Goal: Navigation & Orientation: Find specific page/section

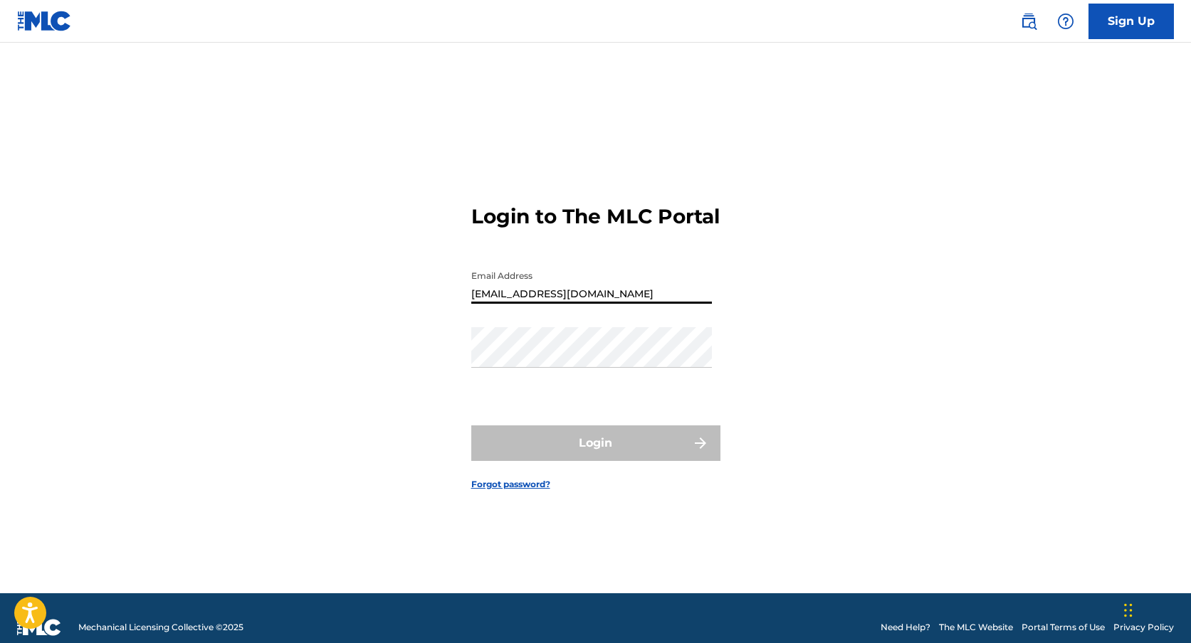
type input "[EMAIL_ADDRESS][DOMAIN_NAME]"
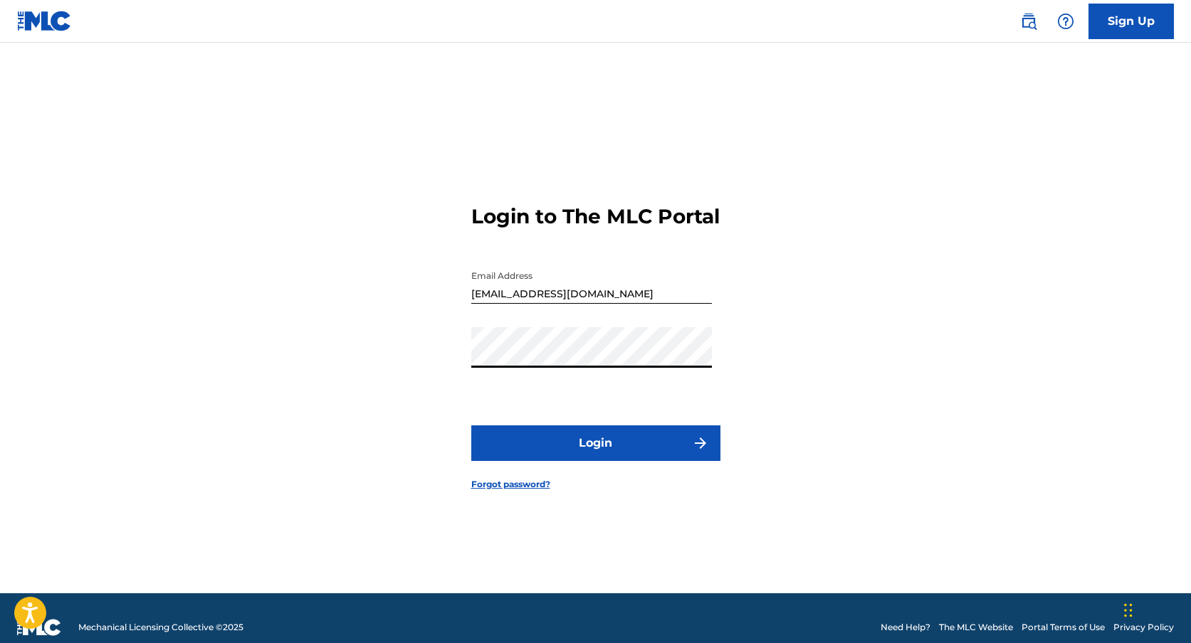
click at [471, 426] on button "Login" at bounding box center [595, 444] width 249 height 36
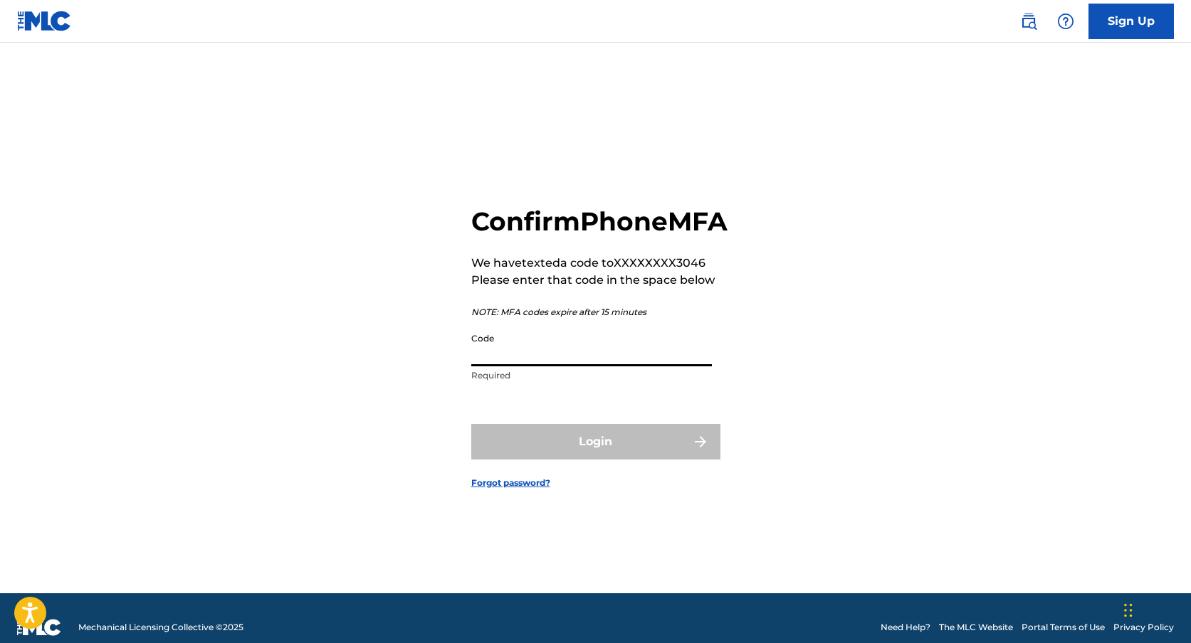
click at [552, 363] on input "Code" at bounding box center [591, 346] width 241 height 41
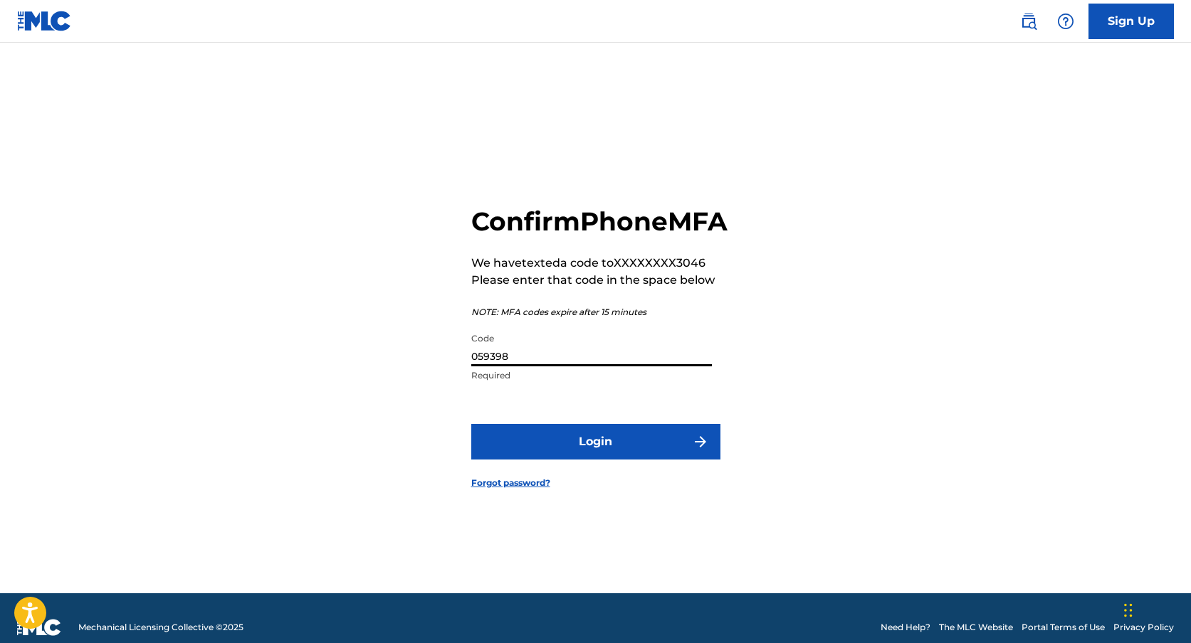
type input "059398"
click at [471, 424] on button "Login" at bounding box center [595, 442] width 249 height 36
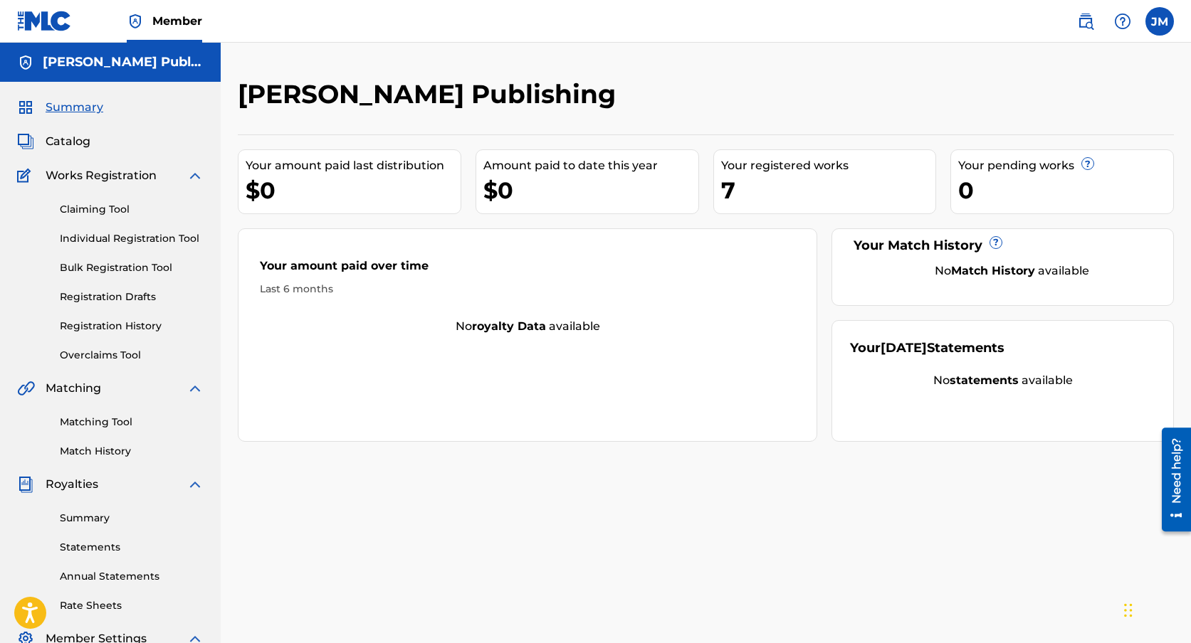
click at [768, 169] on div "Your registered works" at bounding box center [828, 165] width 215 height 17
click at [65, 140] on span "Catalog" at bounding box center [68, 141] width 45 height 17
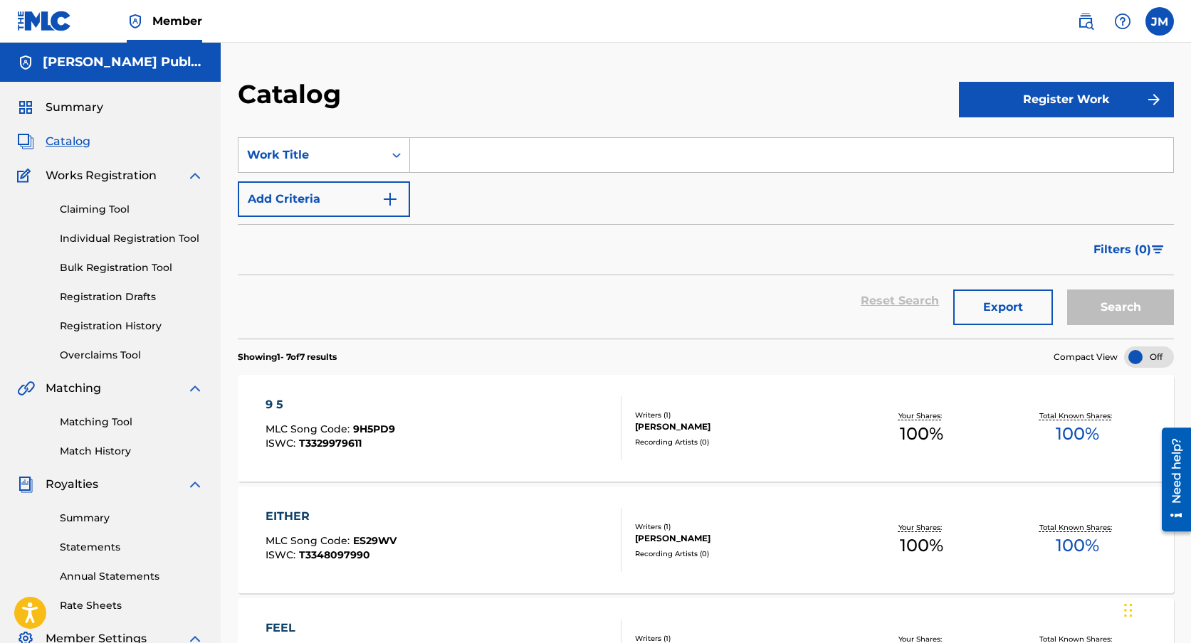
click at [86, 120] on div "Summary Catalog Works Registration Claiming Tool Individual Registration Tool B…" at bounding box center [110, 448] width 221 height 732
click at [82, 110] on span "Summary" at bounding box center [75, 107] width 58 height 17
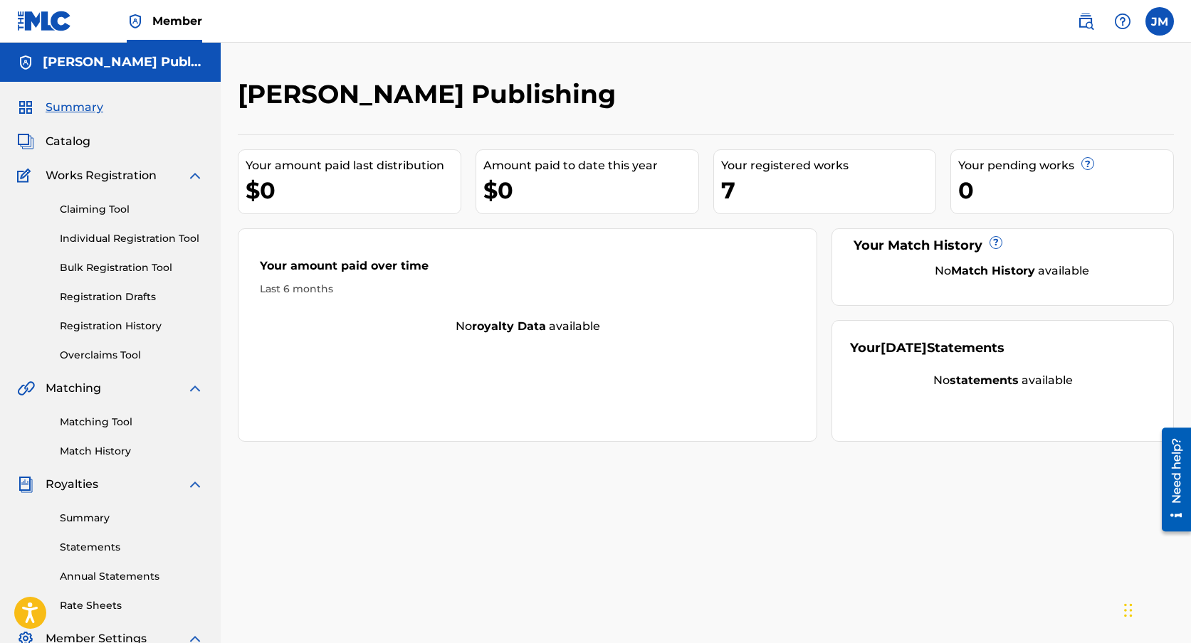
click at [505, 323] on strong "royalty data" at bounding box center [509, 327] width 74 height 14
